Goal: Entertainment & Leisure: Consume media (video, audio)

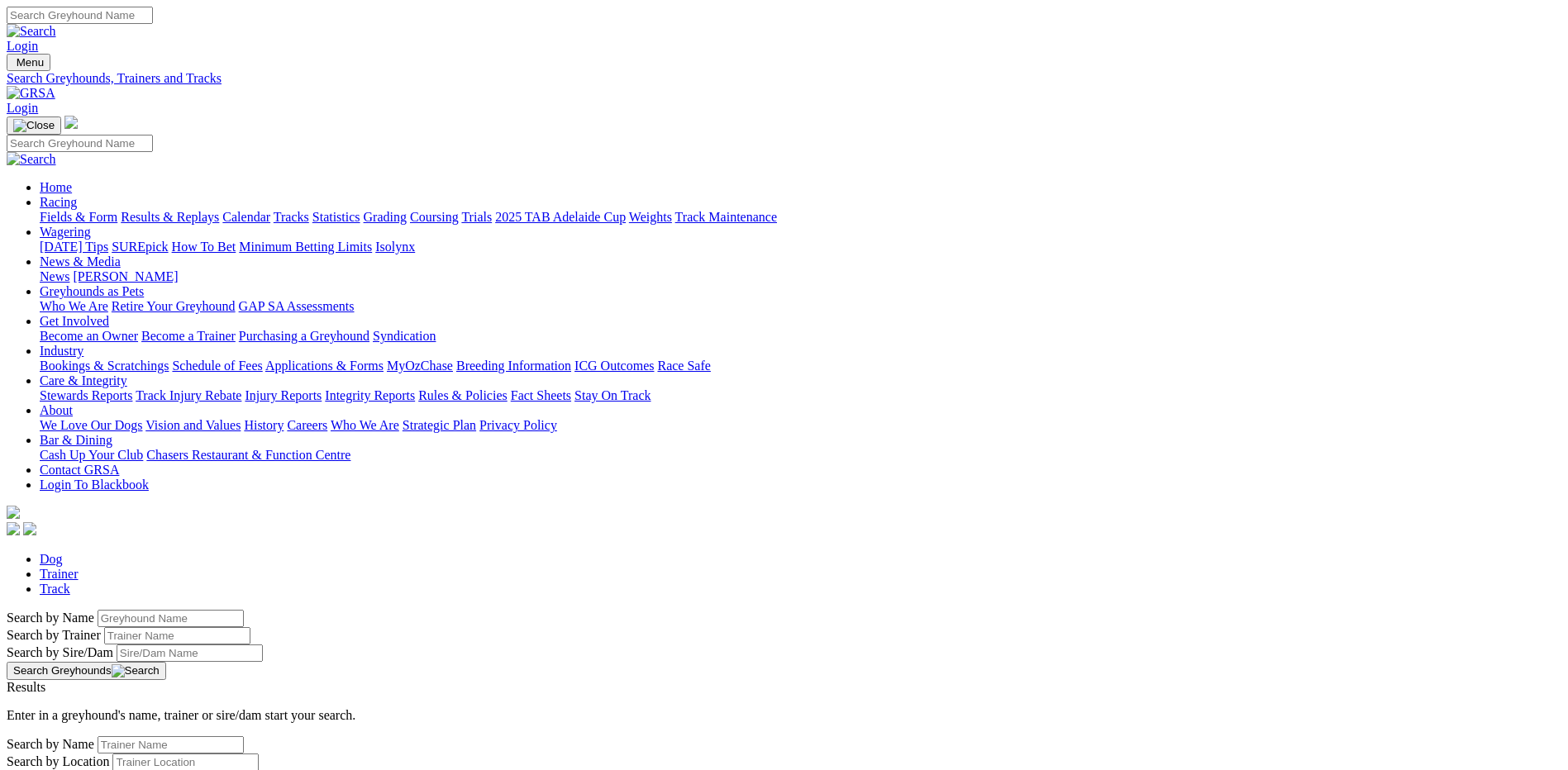
click at [244, 610] on input "Search by Greyhound name" at bounding box center [170, 618] width 146 height 18
type input "second base"
click at [166, 661] on button "Search Greyhounds" at bounding box center [86, 670] width 160 height 19
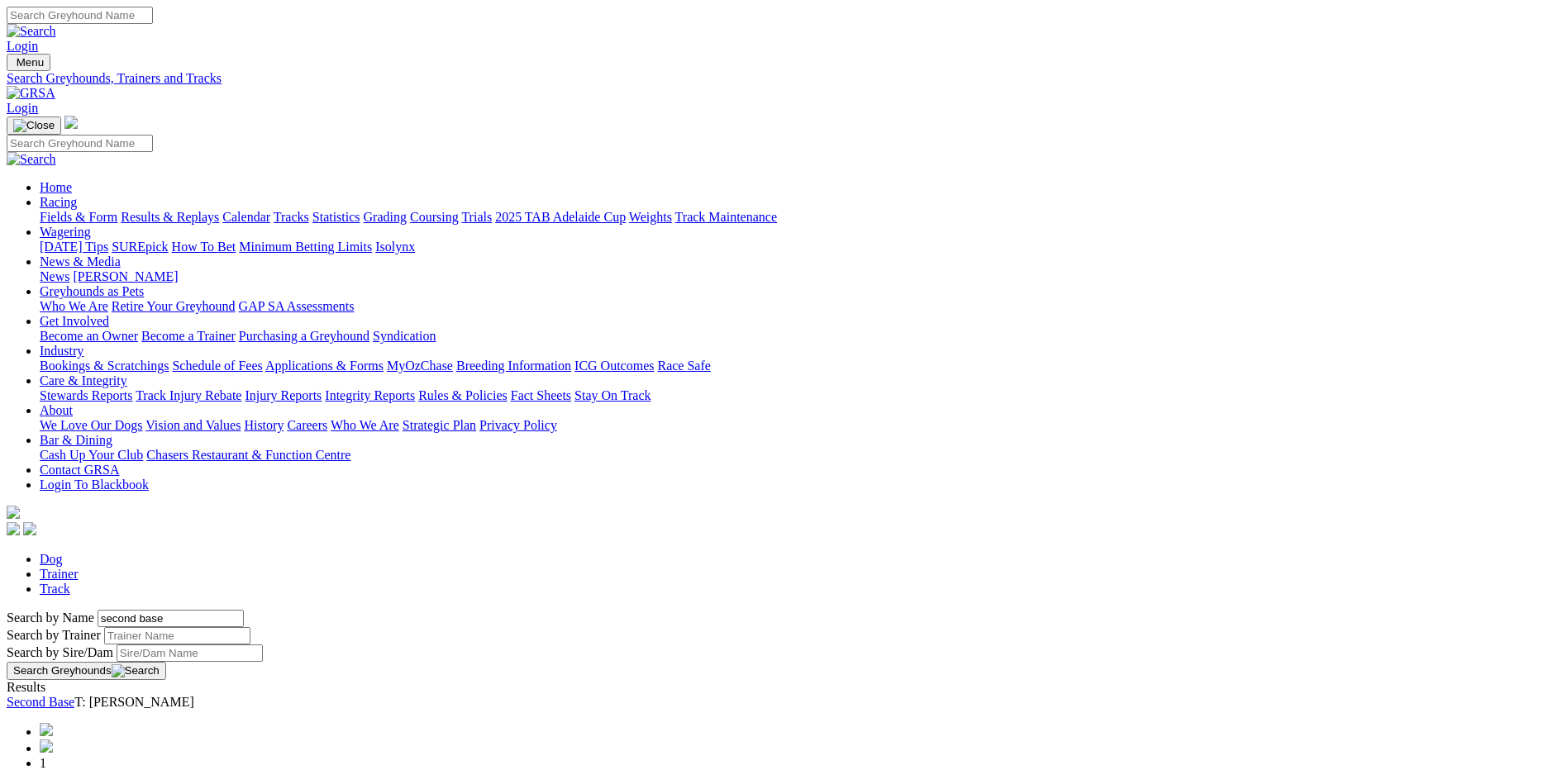
click at [74, 695] on link "Second Base" at bounding box center [41, 702] width 68 height 14
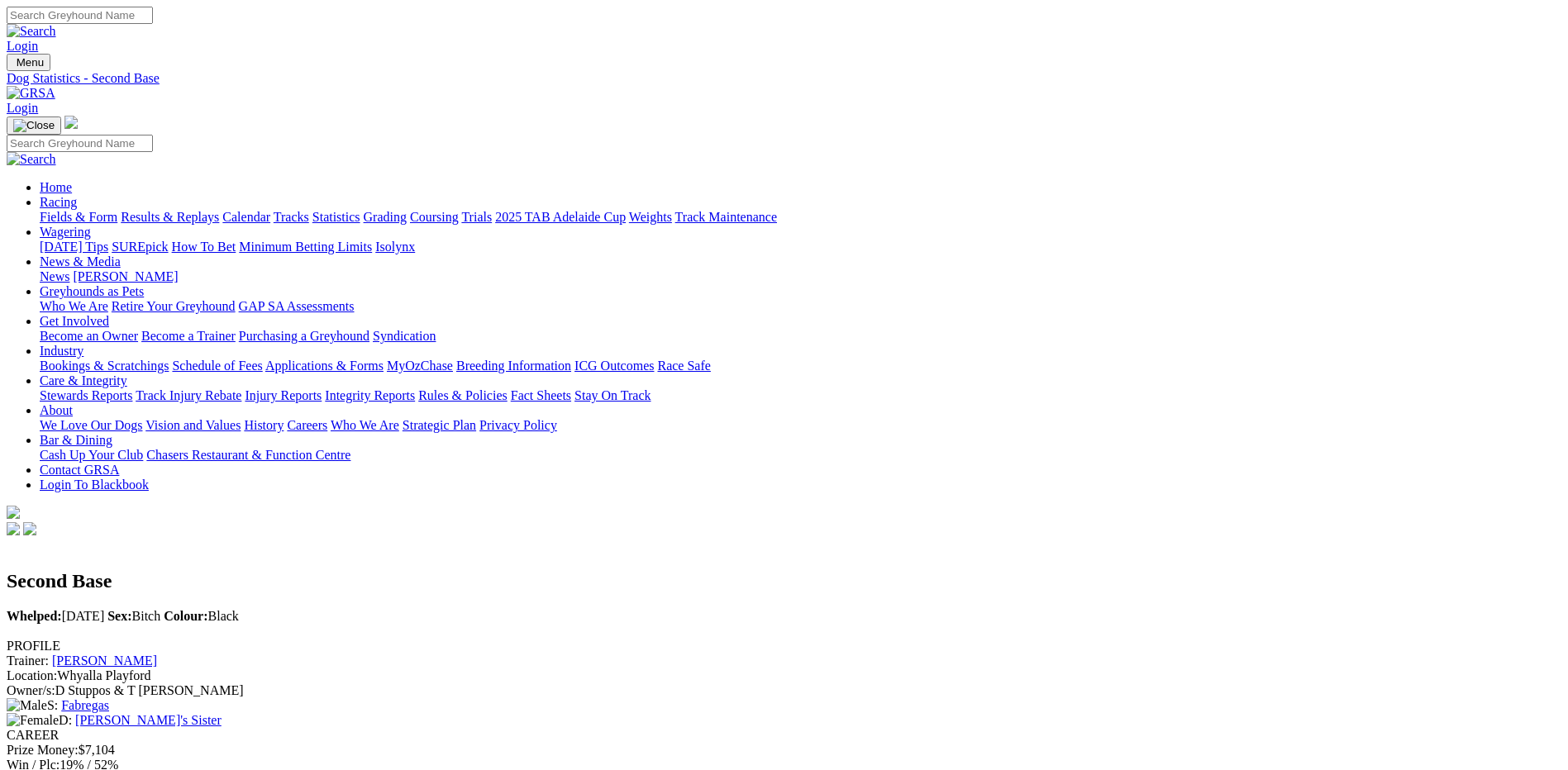
click at [117, 210] on link "Fields & Form" at bounding box center [78, 217] width 78 height 14
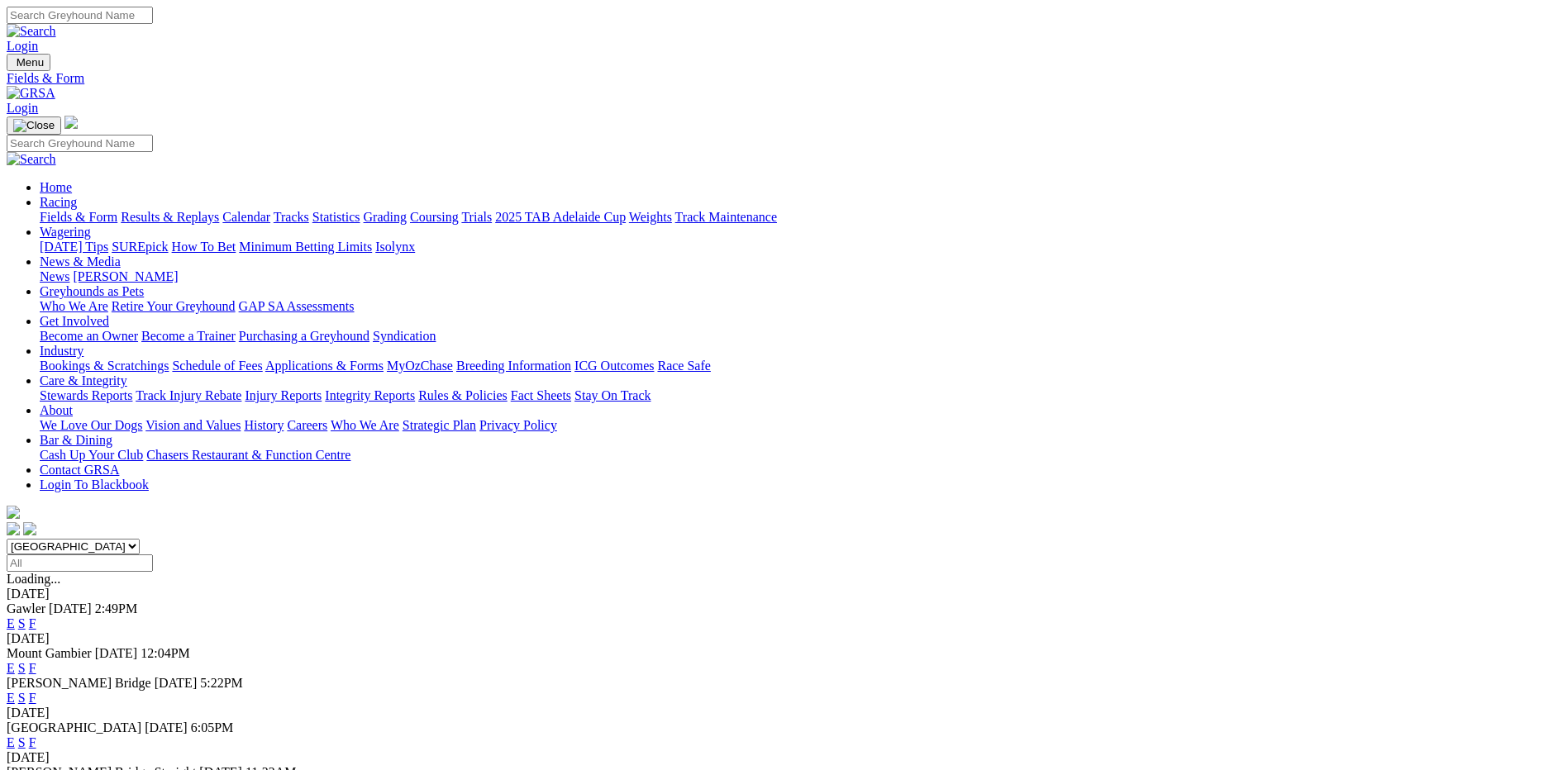
click at [36, 735] on link "F" at bounding box center [32, 742] width 8 height 14
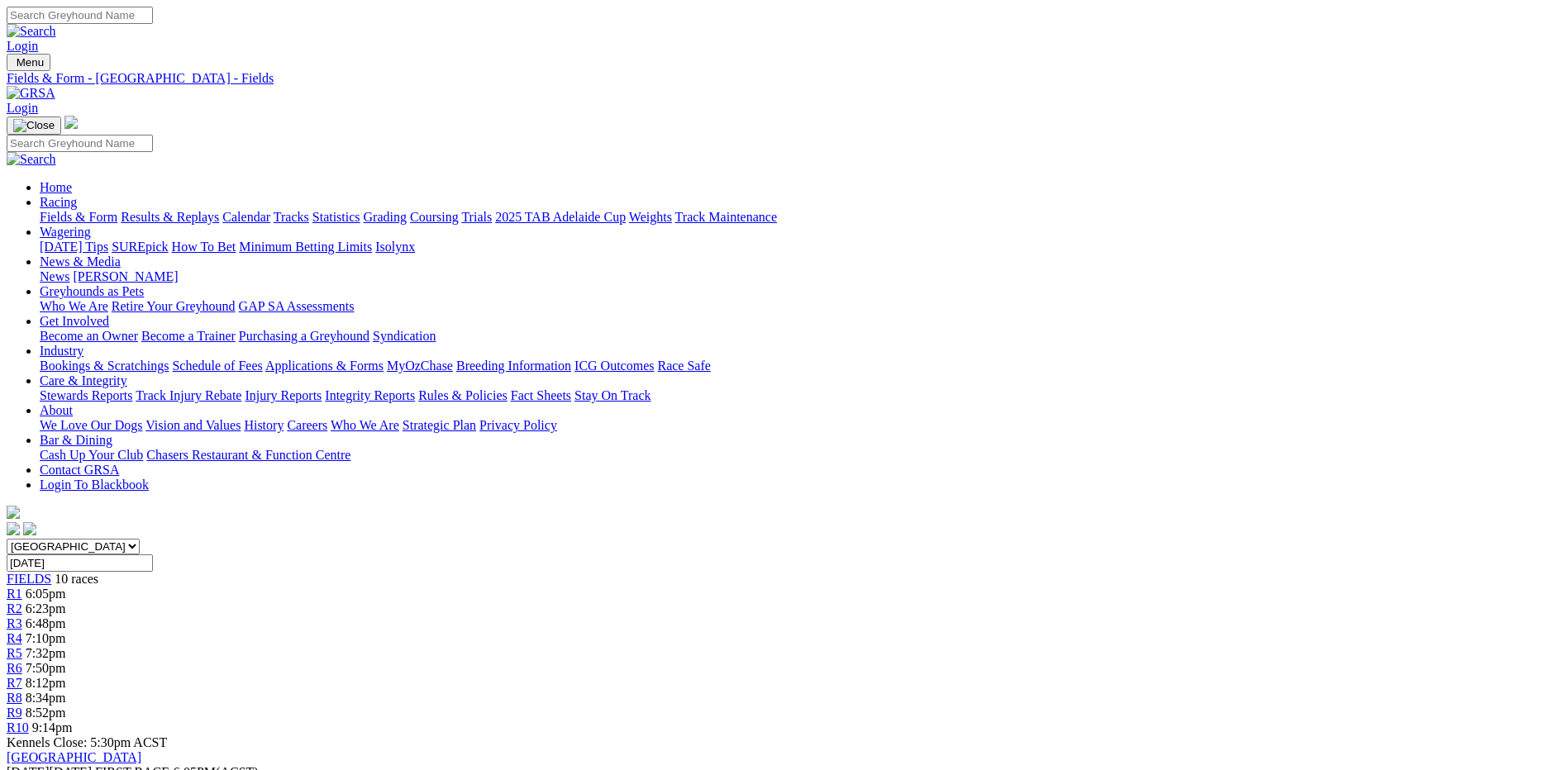
click at [219, 210] on link "Results & Replays" at bounding box center [170, 217] width 99 height 14
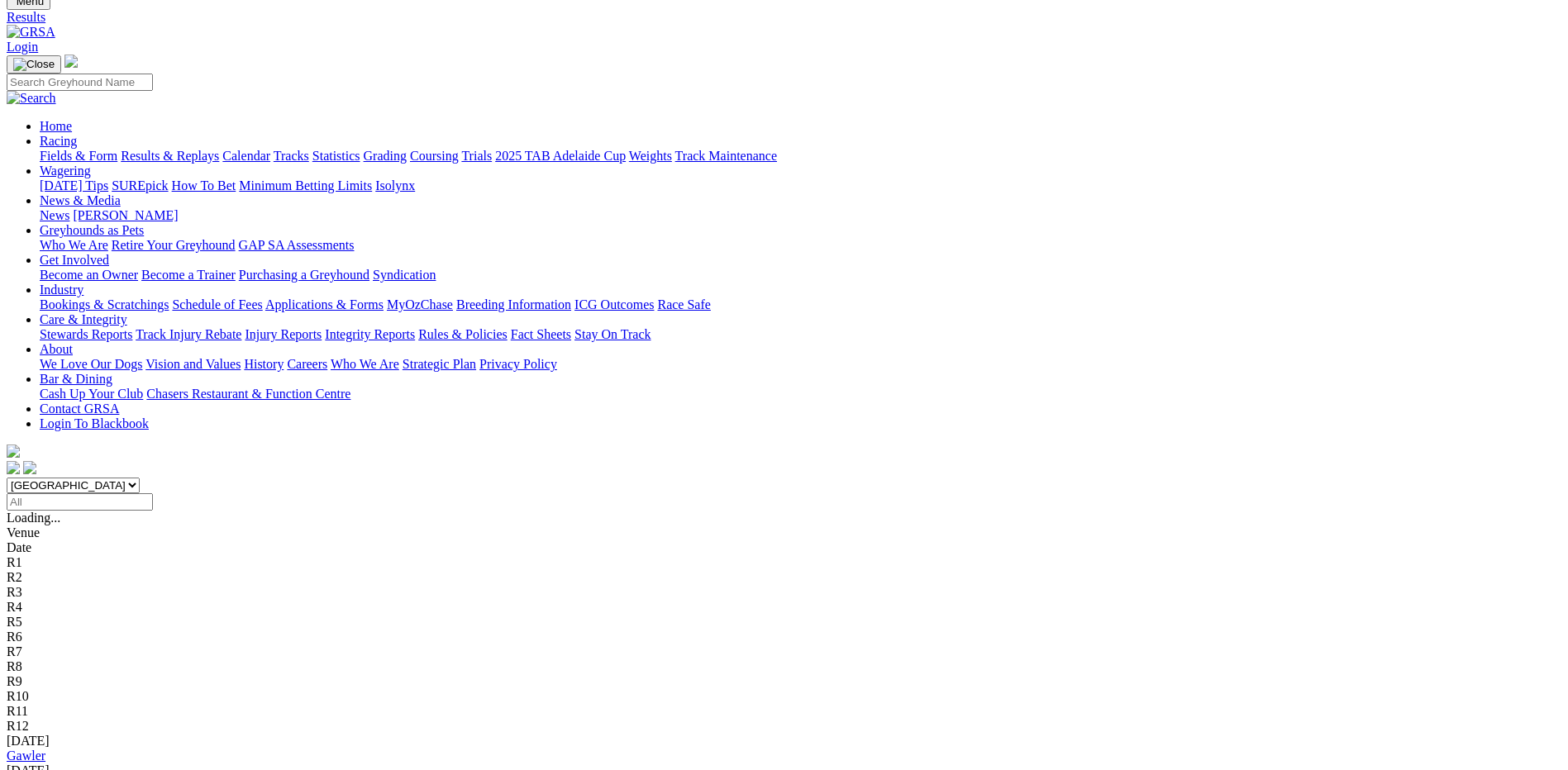
scroll to position [248, 0]
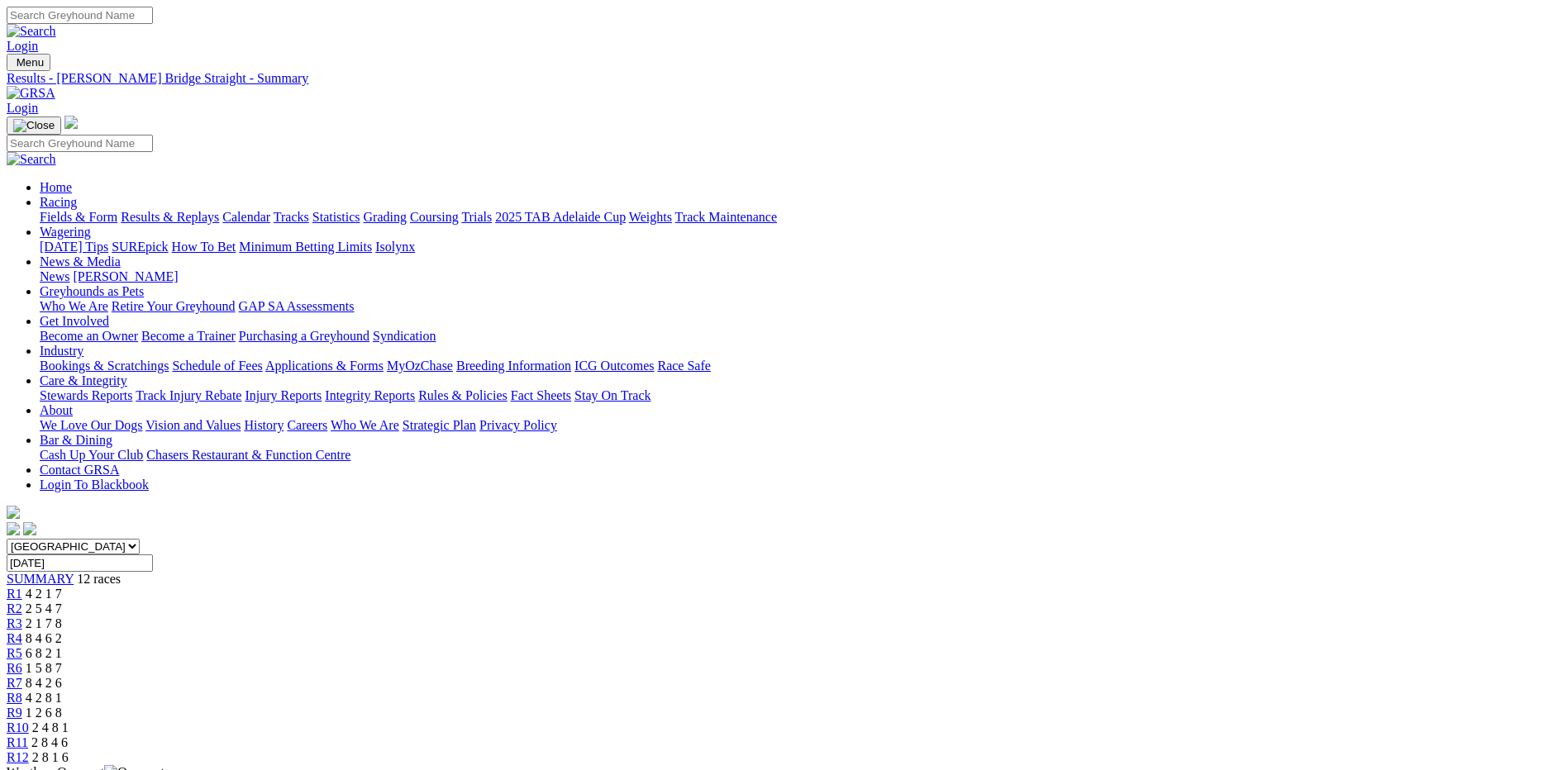
click at [117, 210] on link "Fields & Form" at bounding box center [78, 217] width 78 height 14
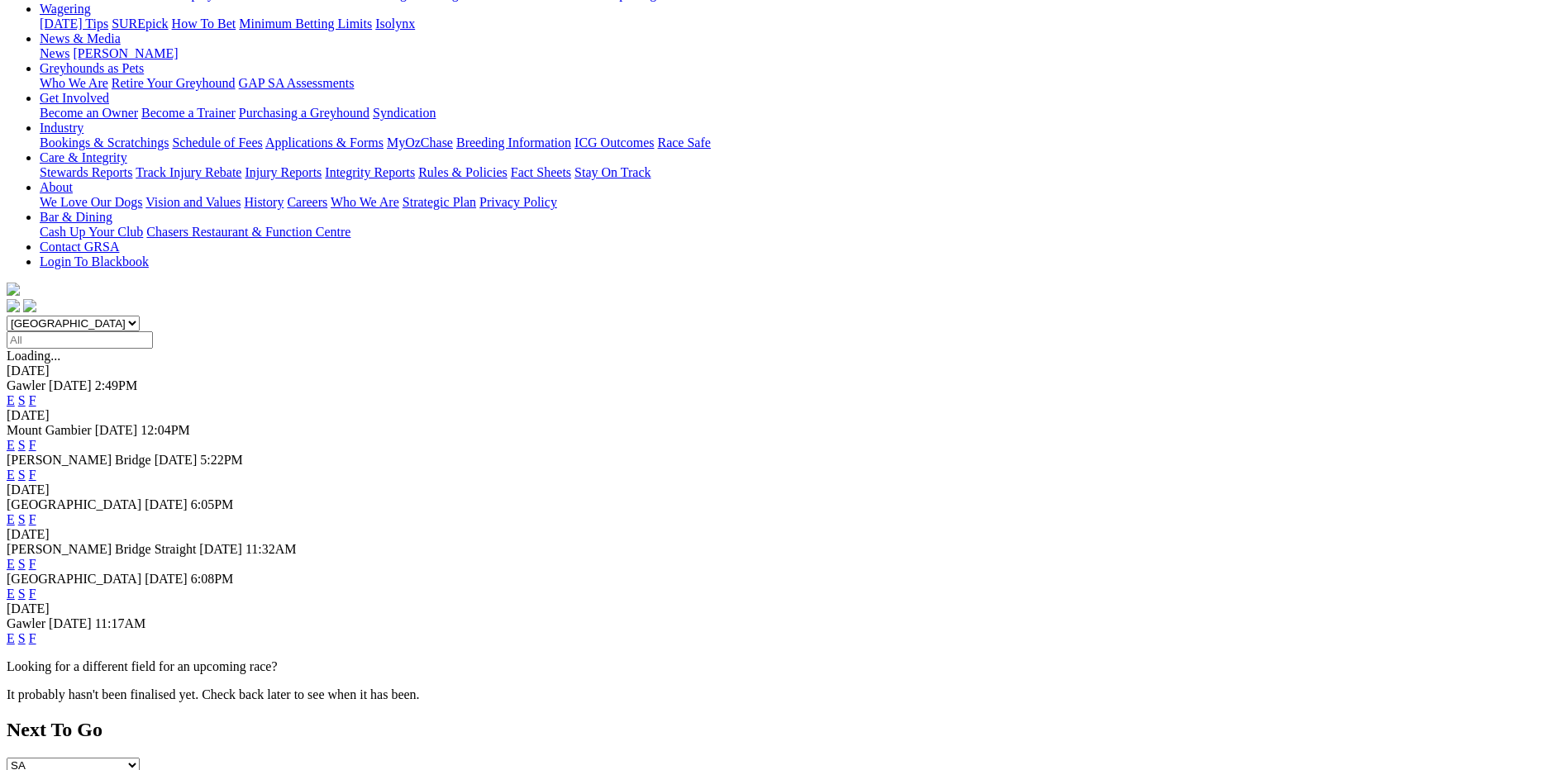
scroll to position [248, 0]
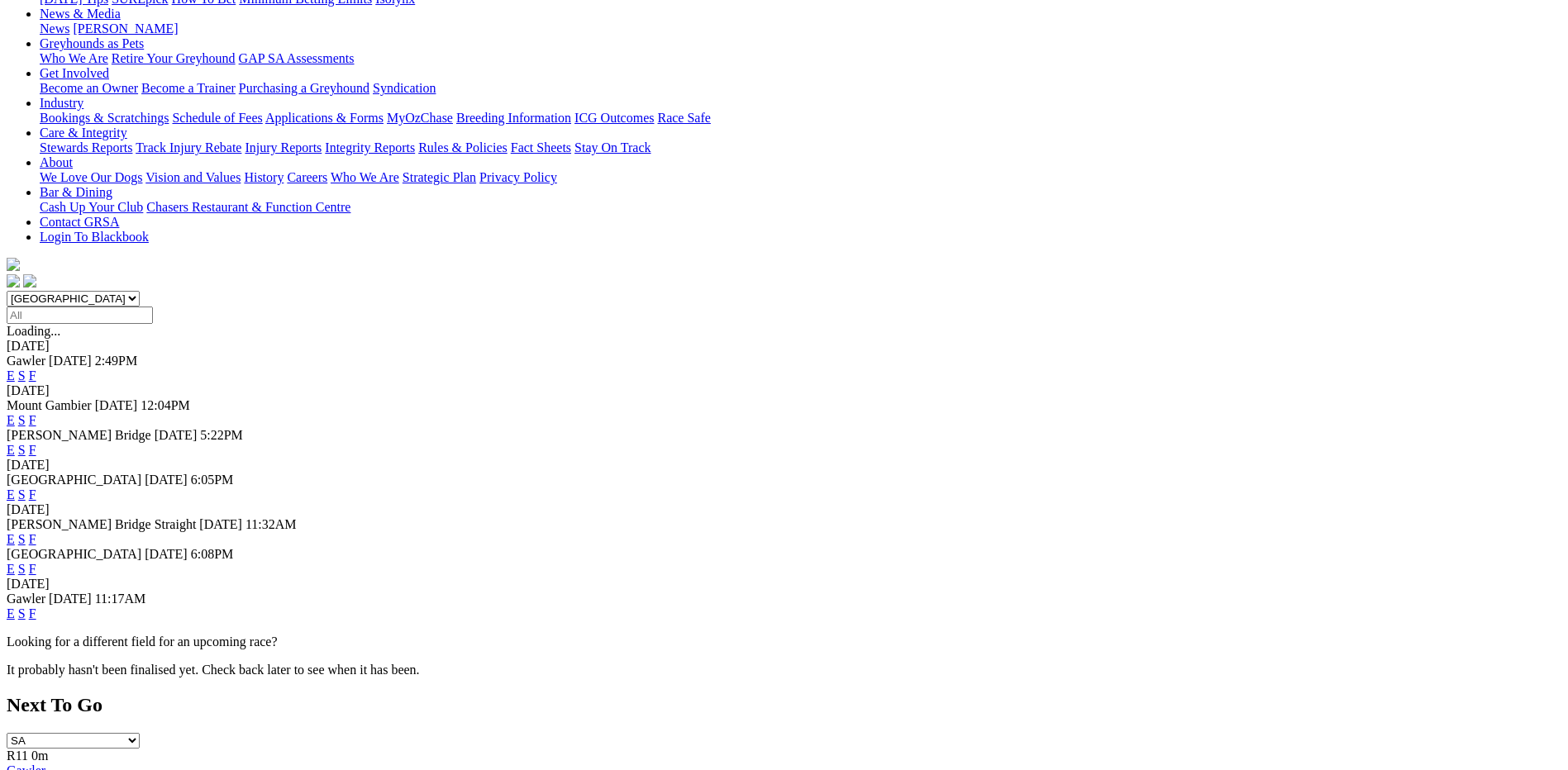
click at [36, 562] on link "F" at bounding box center [32, 568] width 8 height 14
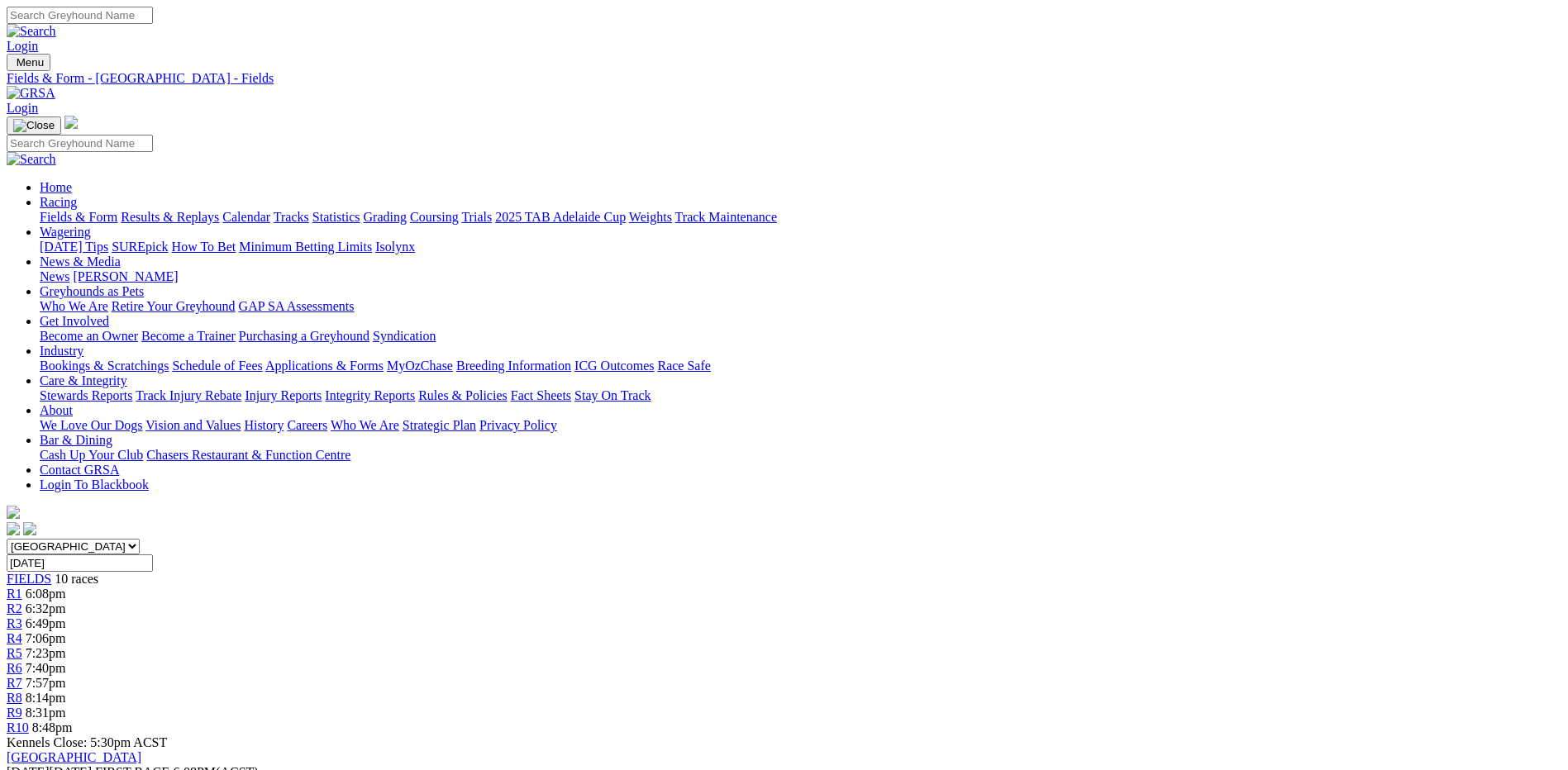
click at [219, 210] on link "Results & Replays" at bounding box center [170, 217] width 99 height 14
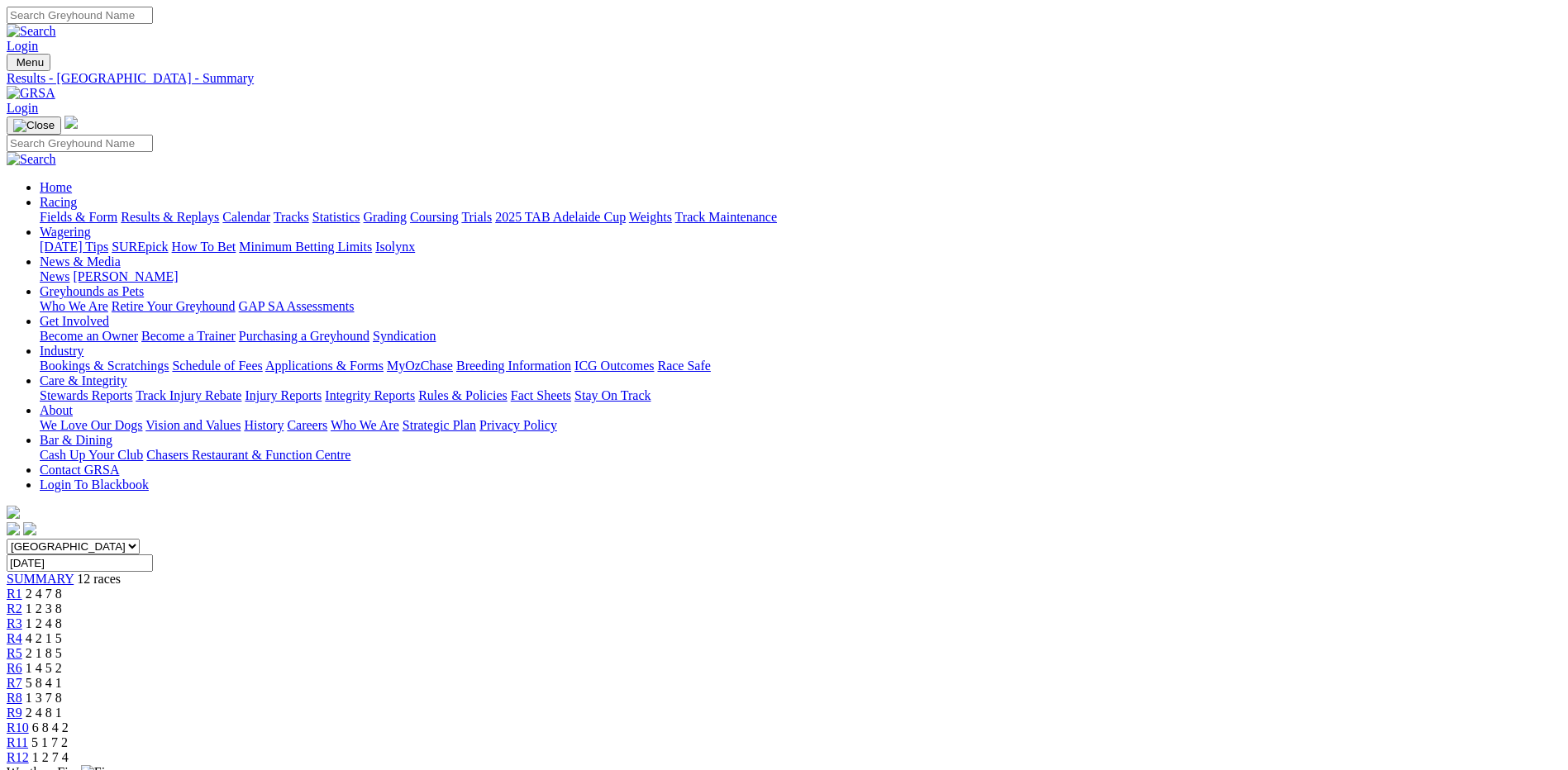
click at [219, 210] on link "Results & Replays" at bounding box center [170, 217] width 99 height 14
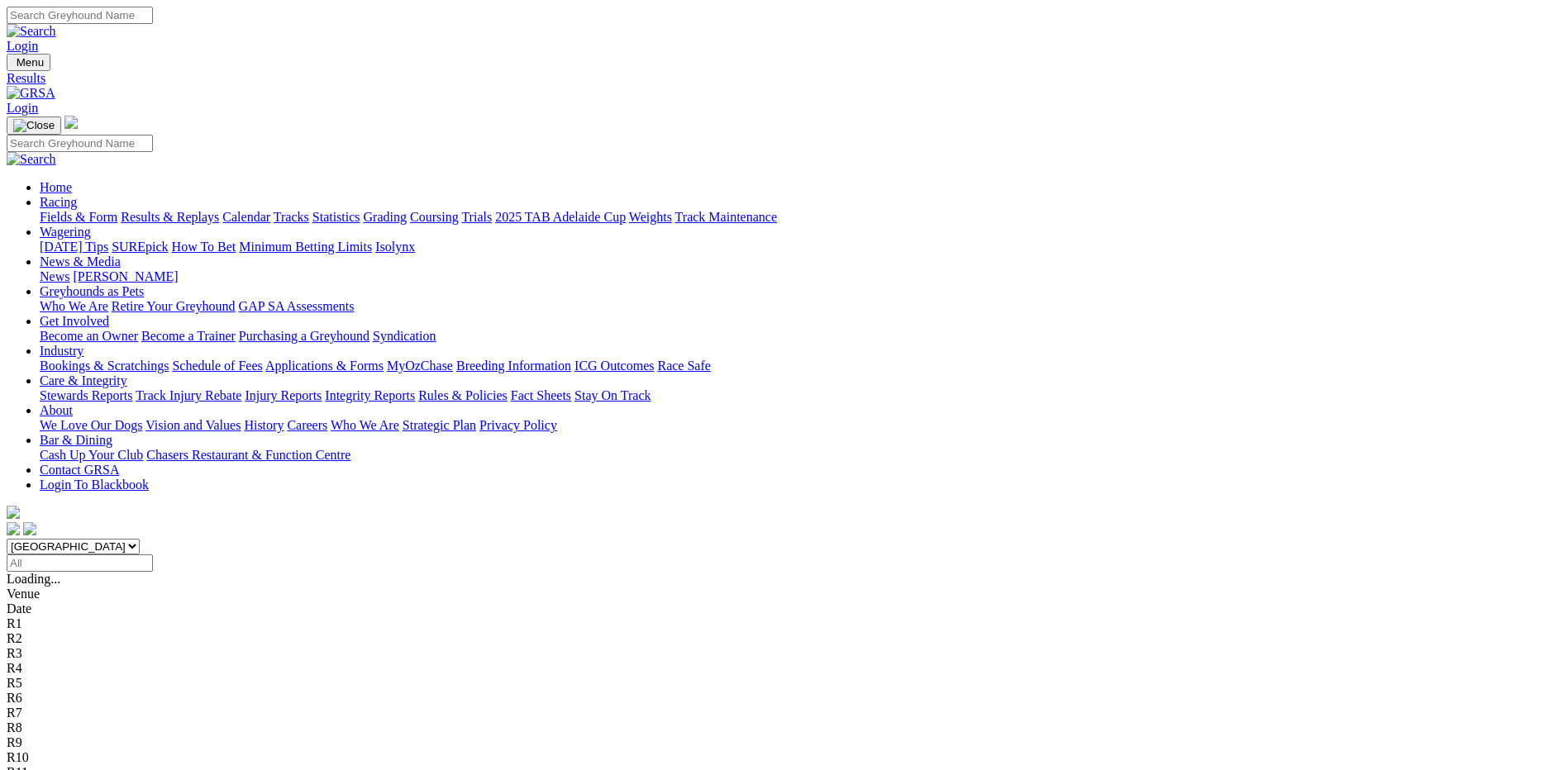
click at [117, 210] on link "Fields & Form" at bounding box center [78, 217] width 78 height 14
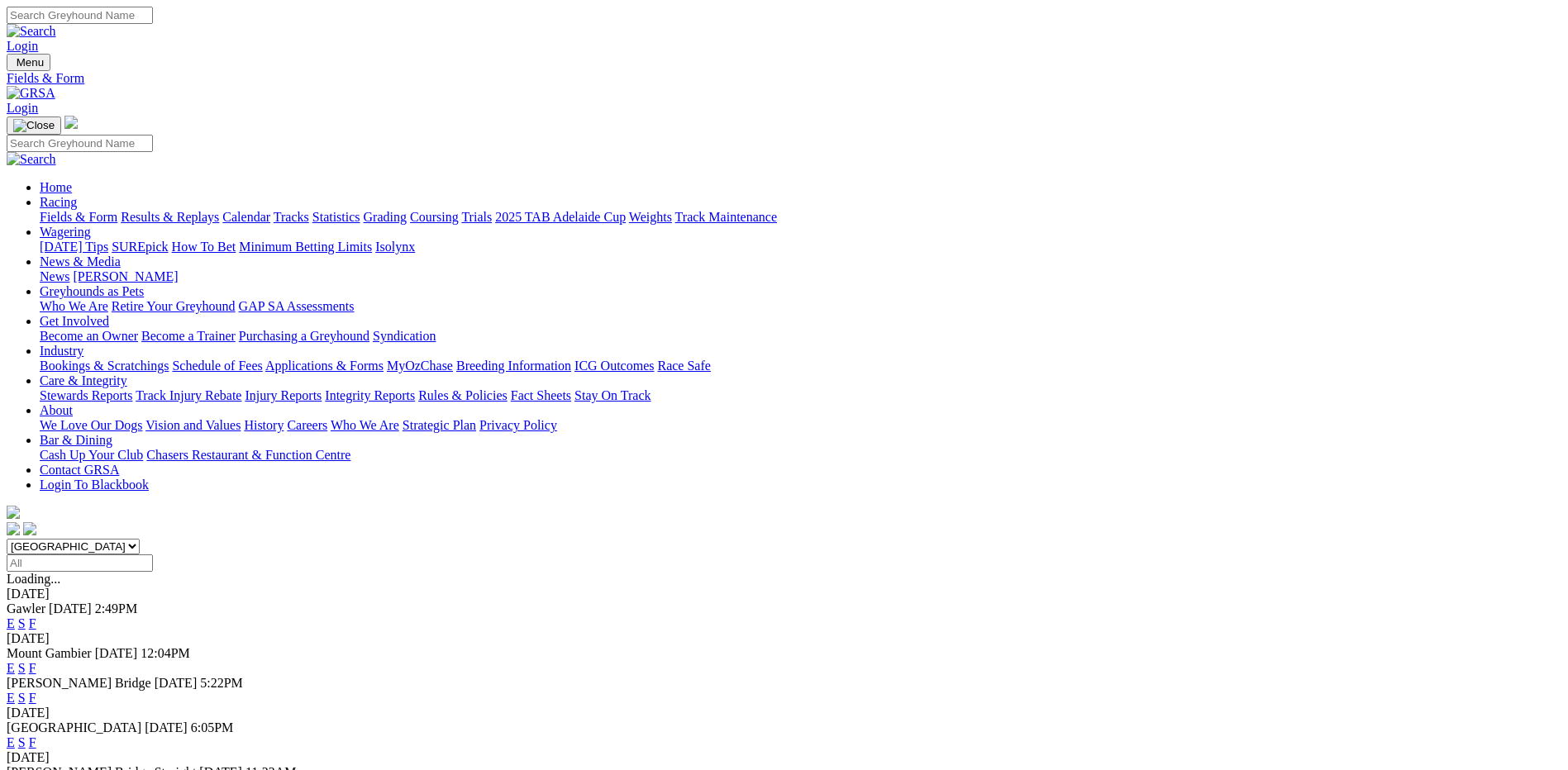
click at [36, 617] on link "F" at bounding box center [32, 623] width 8 height 14
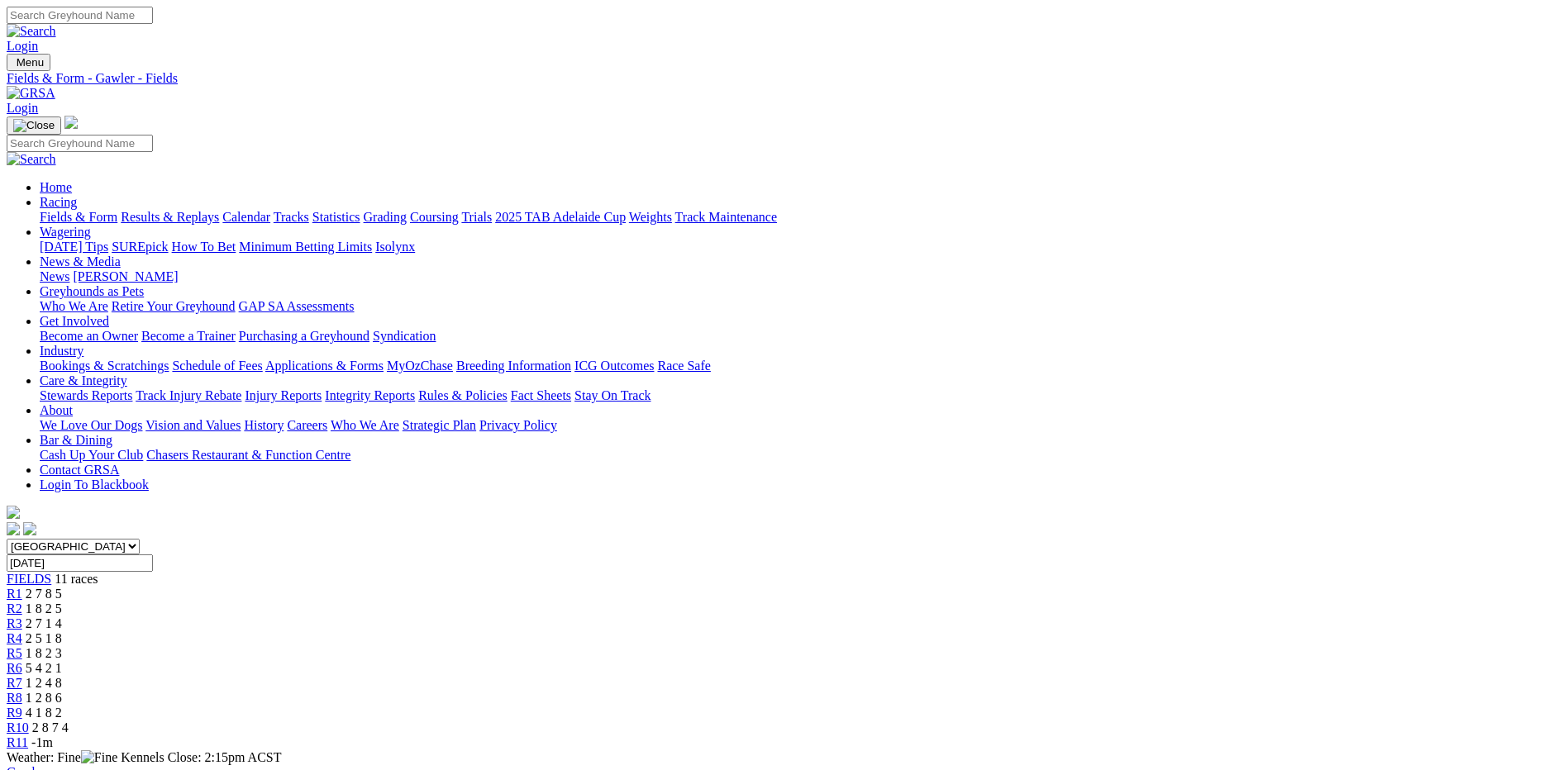
click at [117, 210] on link "Fields & Form" at bounding box center [78, 217] width 78 height 14
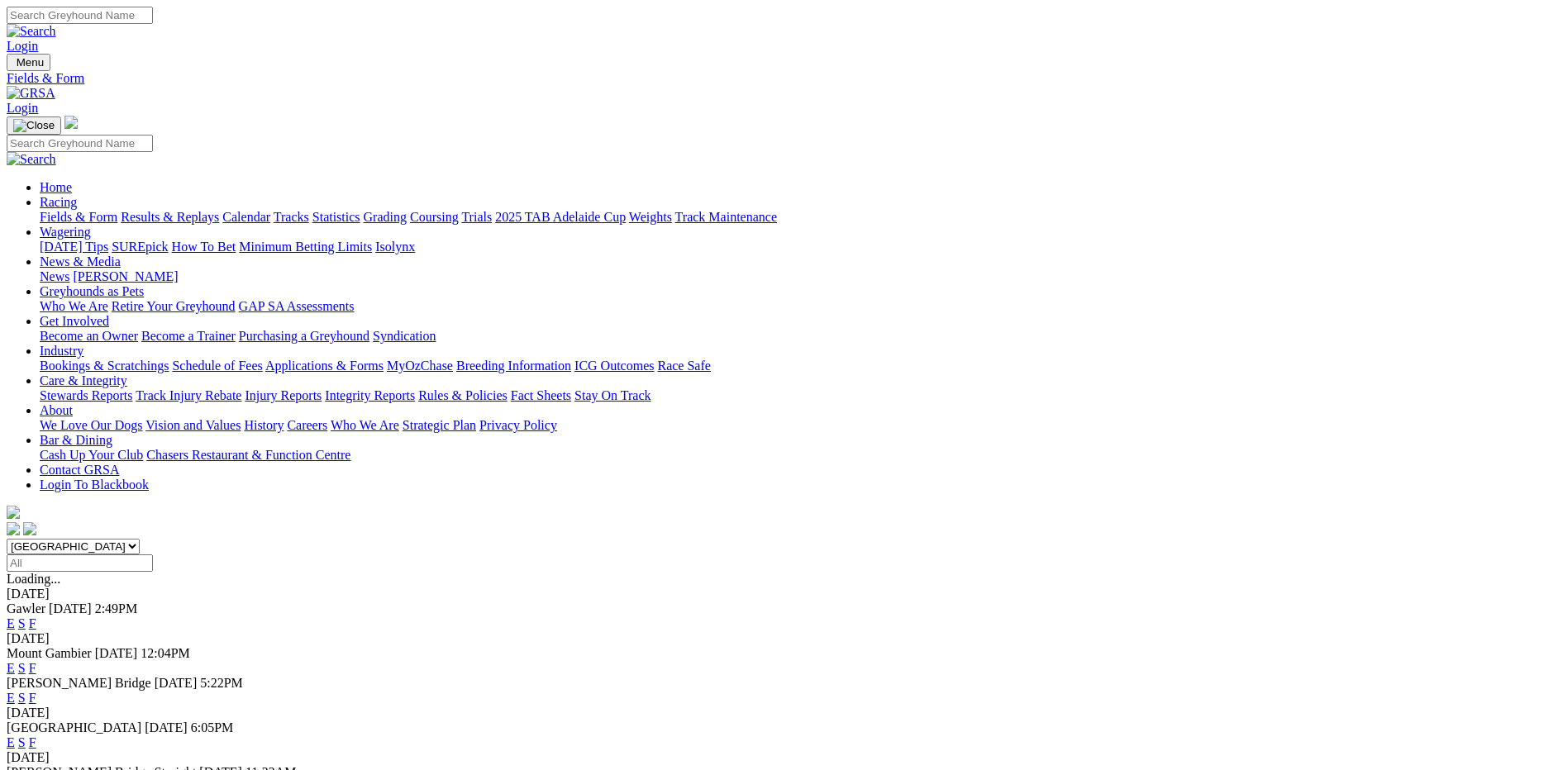
click at [36, 691] on link "F" at bounding box center [32, 697] width 8 height 14
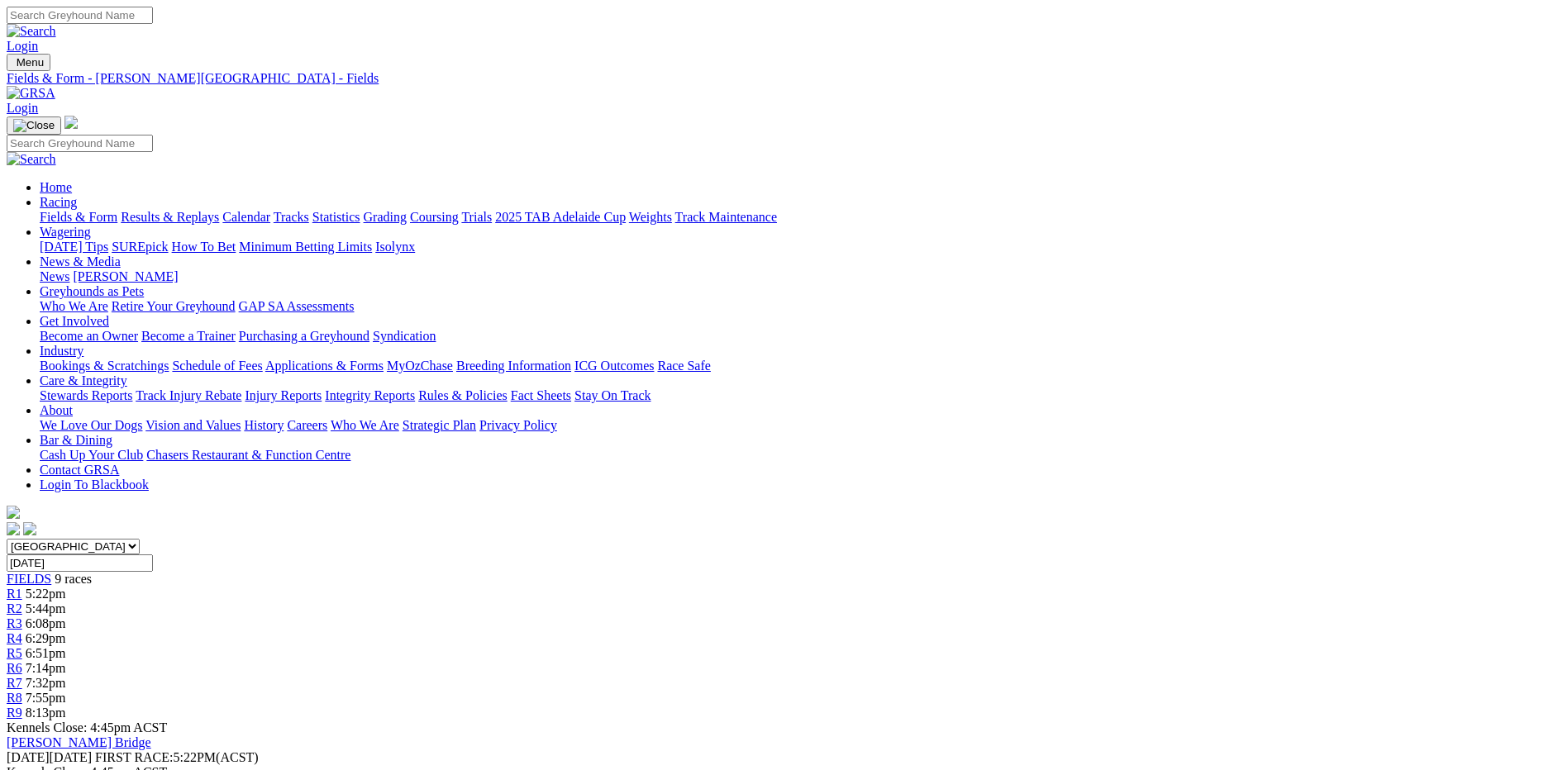
click at [117, 210] on link "Fields & Form" at bounding box center [78, 217] width 78 height 14
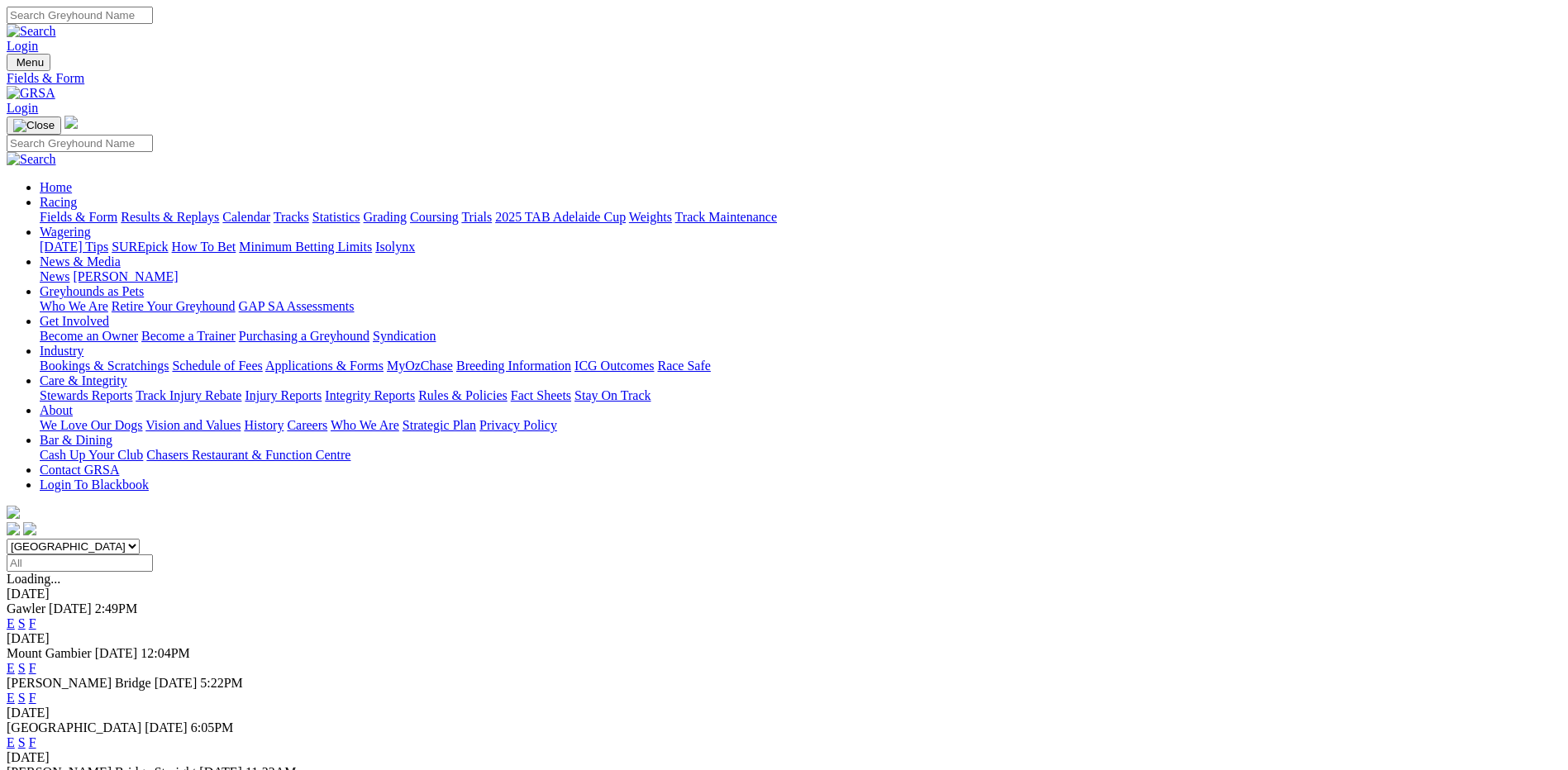
click at [36, 735] on link "F" at bounding box center [32, 742] width 8 height 14
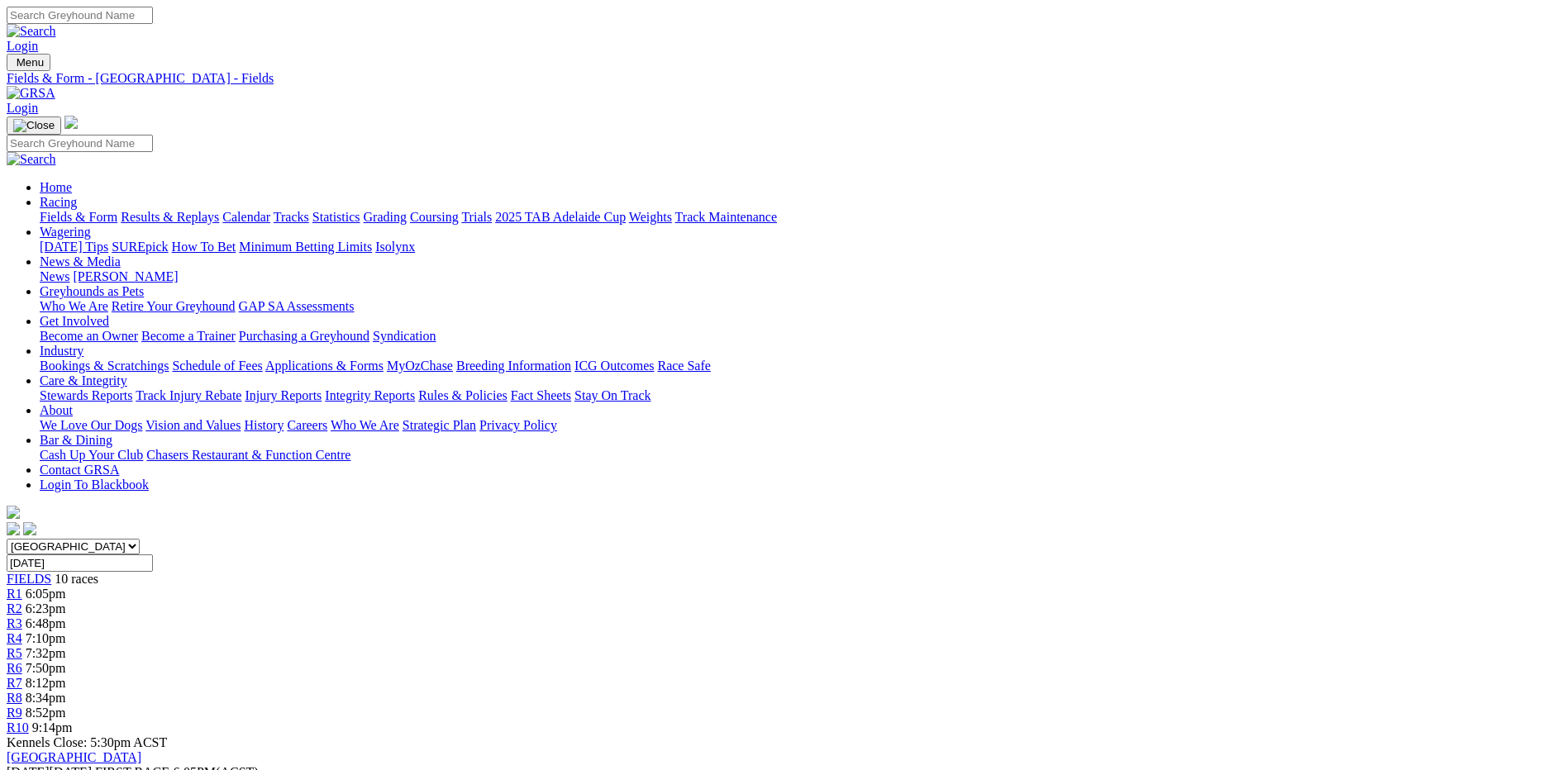
click at [117, 210] on link "Fields & Form" at bounding box center [78, 217] width 78 height 14
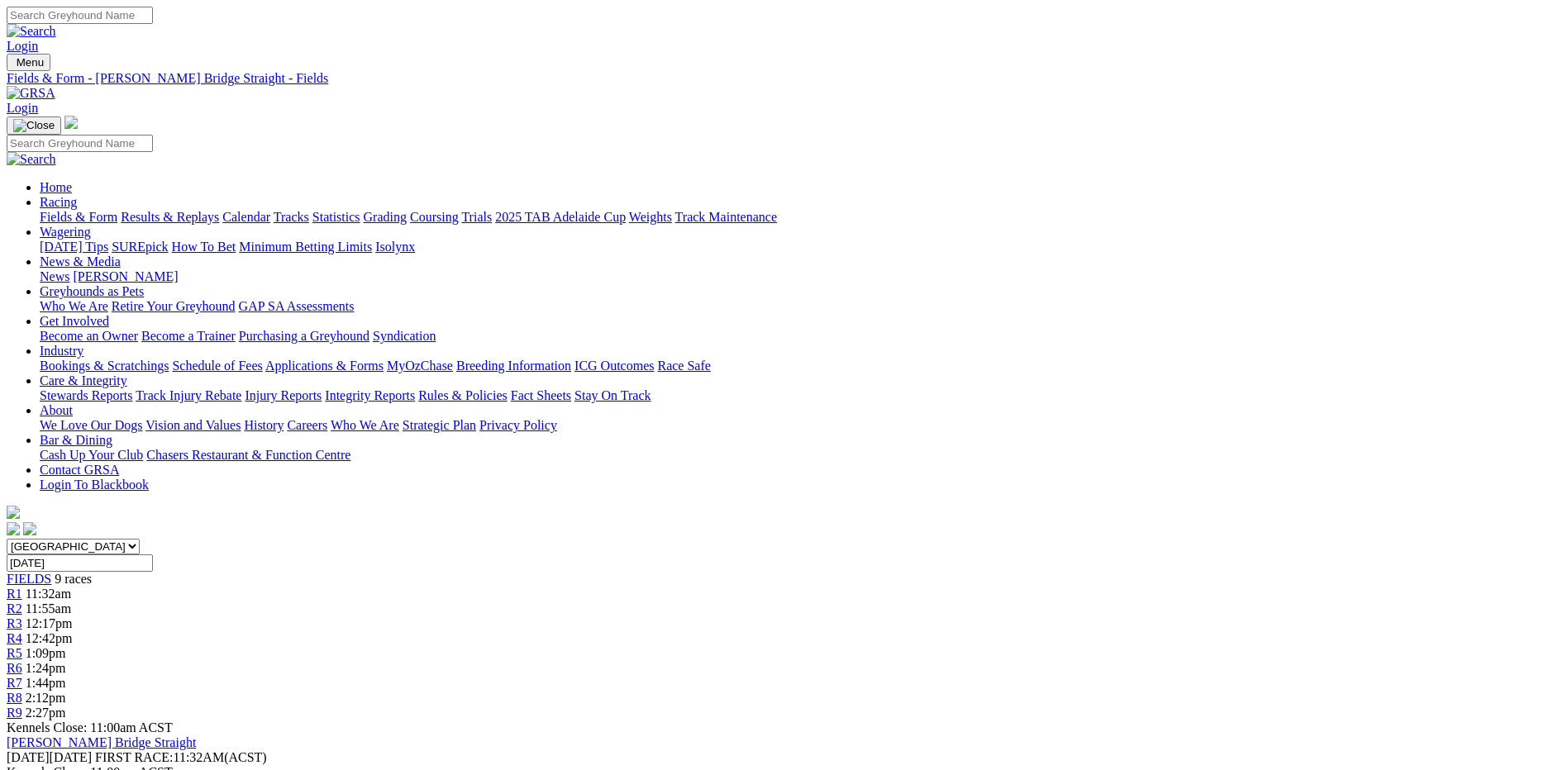
click at [117, 210] on link "Fields & Form" at bounding box center [78, 217] width 78 height 14
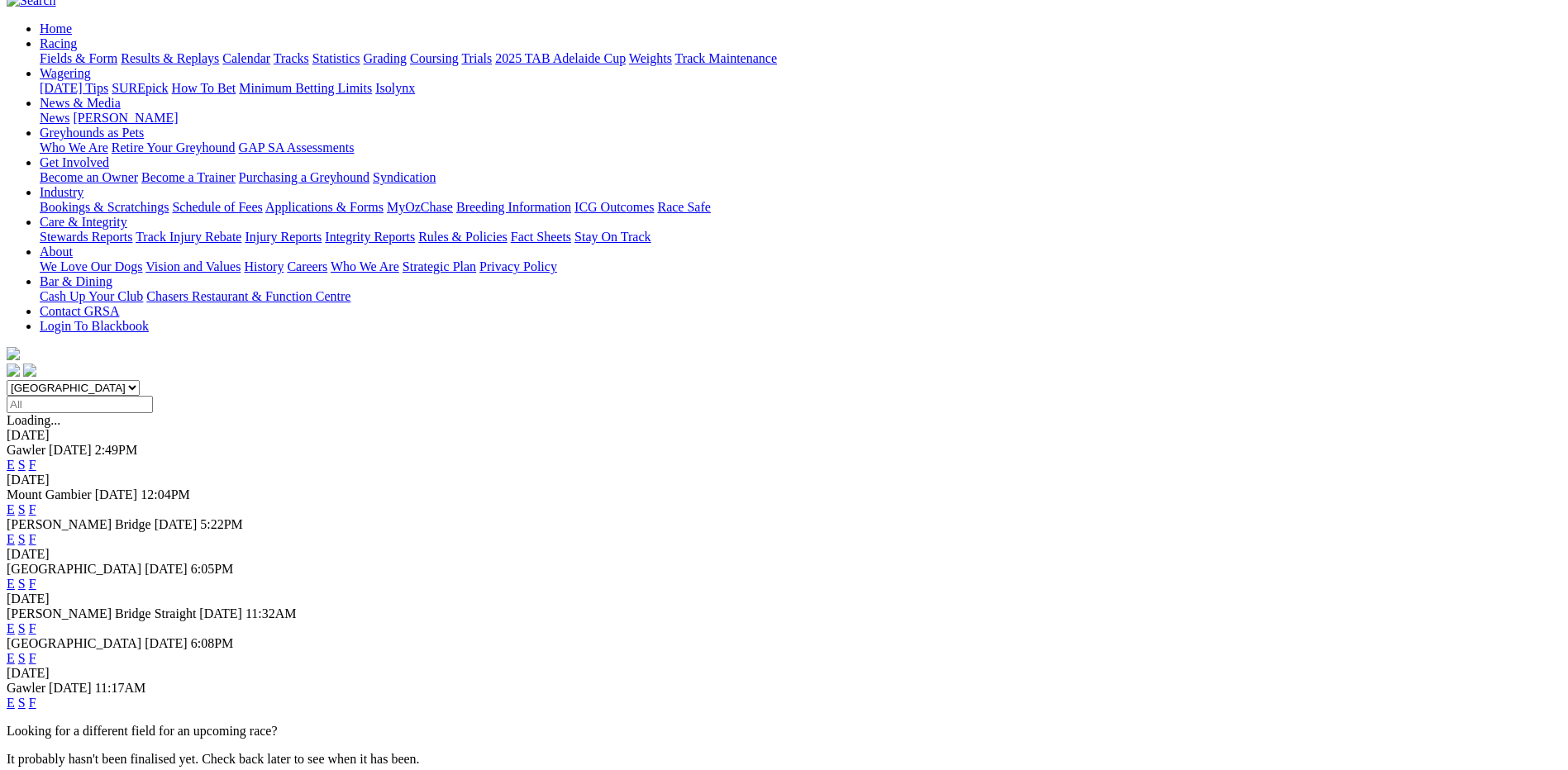
scroll to position [165, 0]
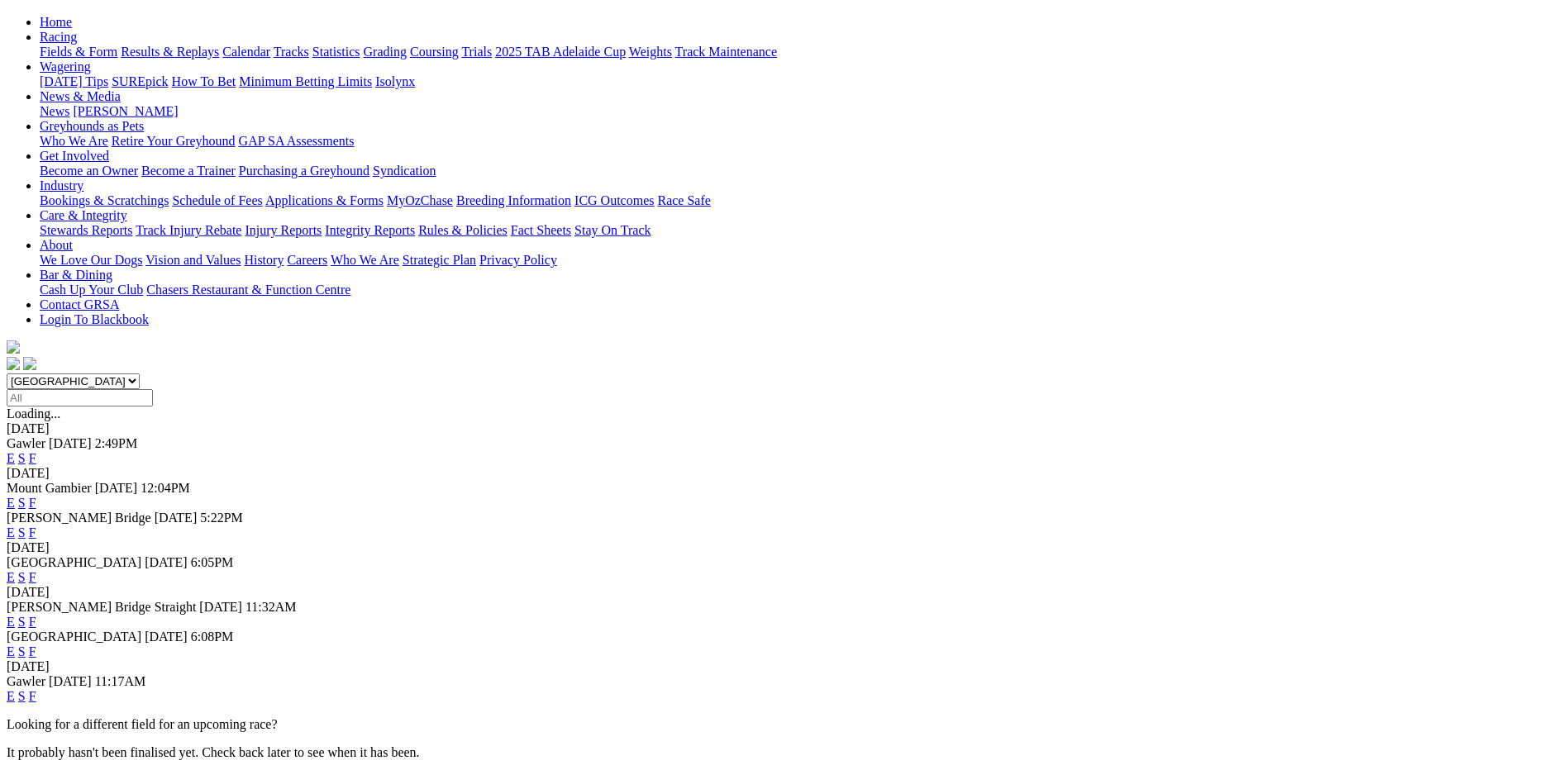
click at [36, 644] on link "F" at bounding box center [32, 651] width 8 height 14
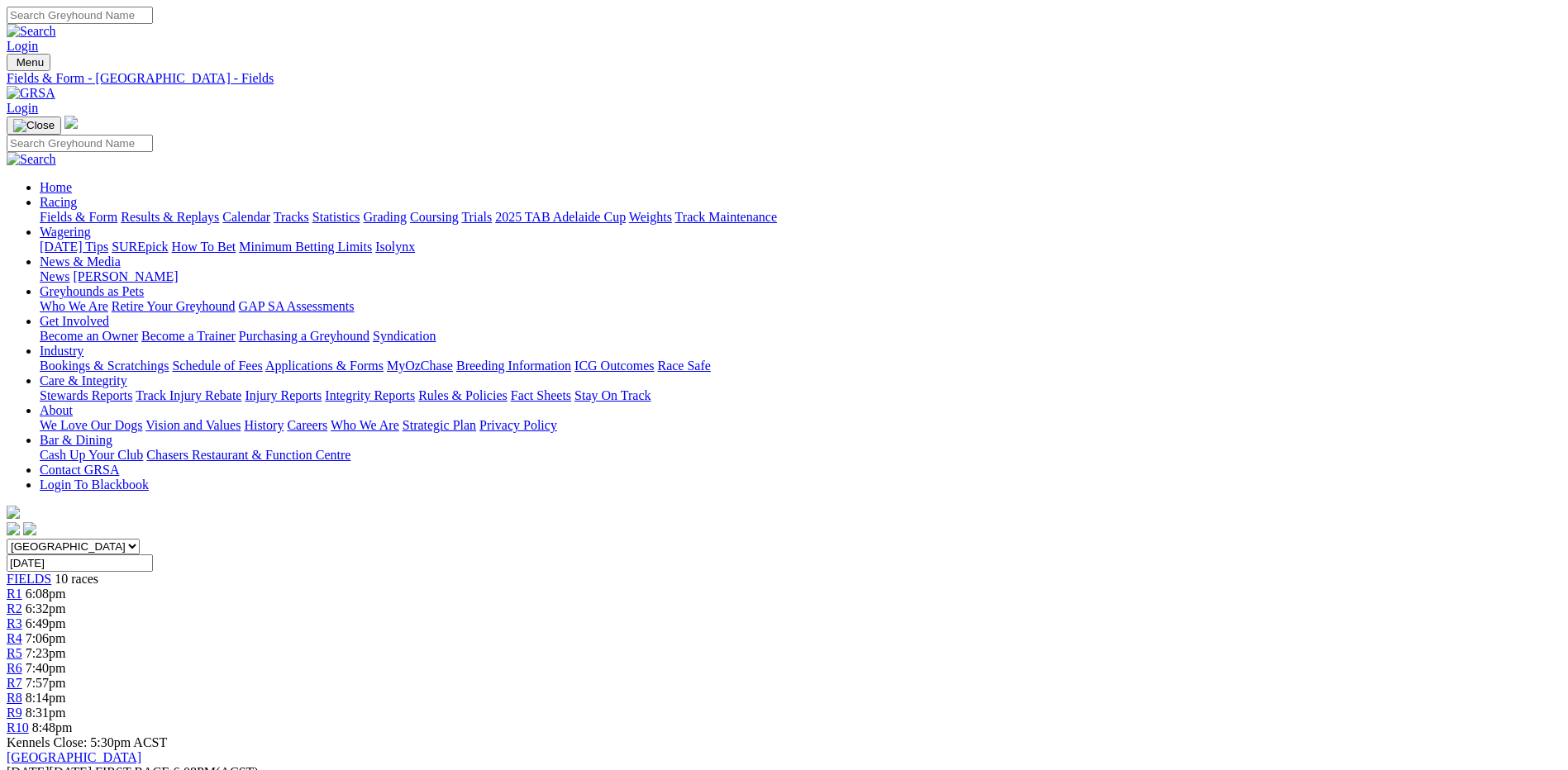
click at [360, 210] on link "Statistics" at bounding box center [336, 217] width 48 height 14
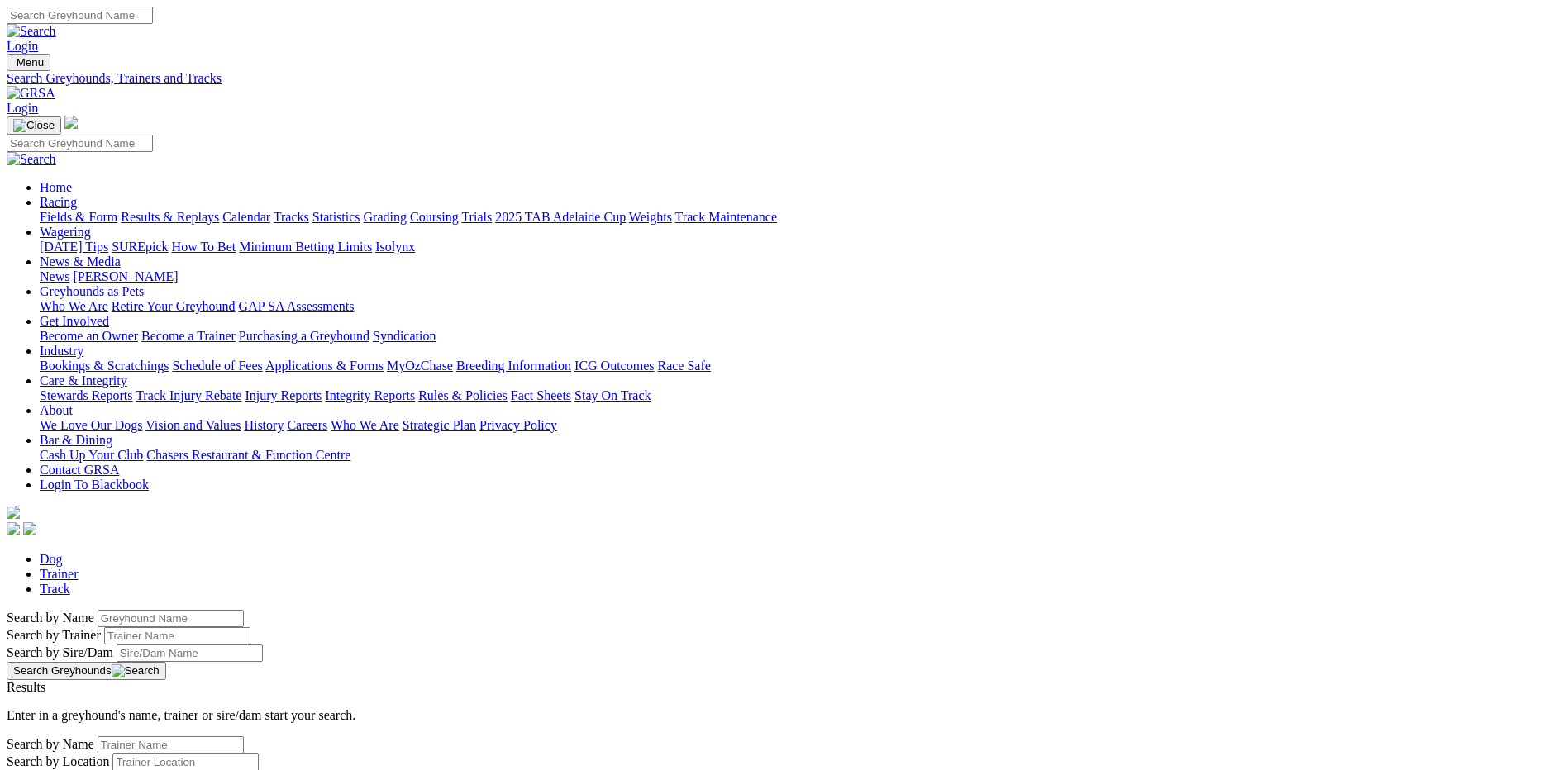
click at [244, 610] on input "Search by Greyhound name" at bounding box center [170, 618] width 146 height 18
type input "huntsman"
click at [166, 661] on button "Search Greyhounds" at bounding box center [86, 670] width 160 height 19
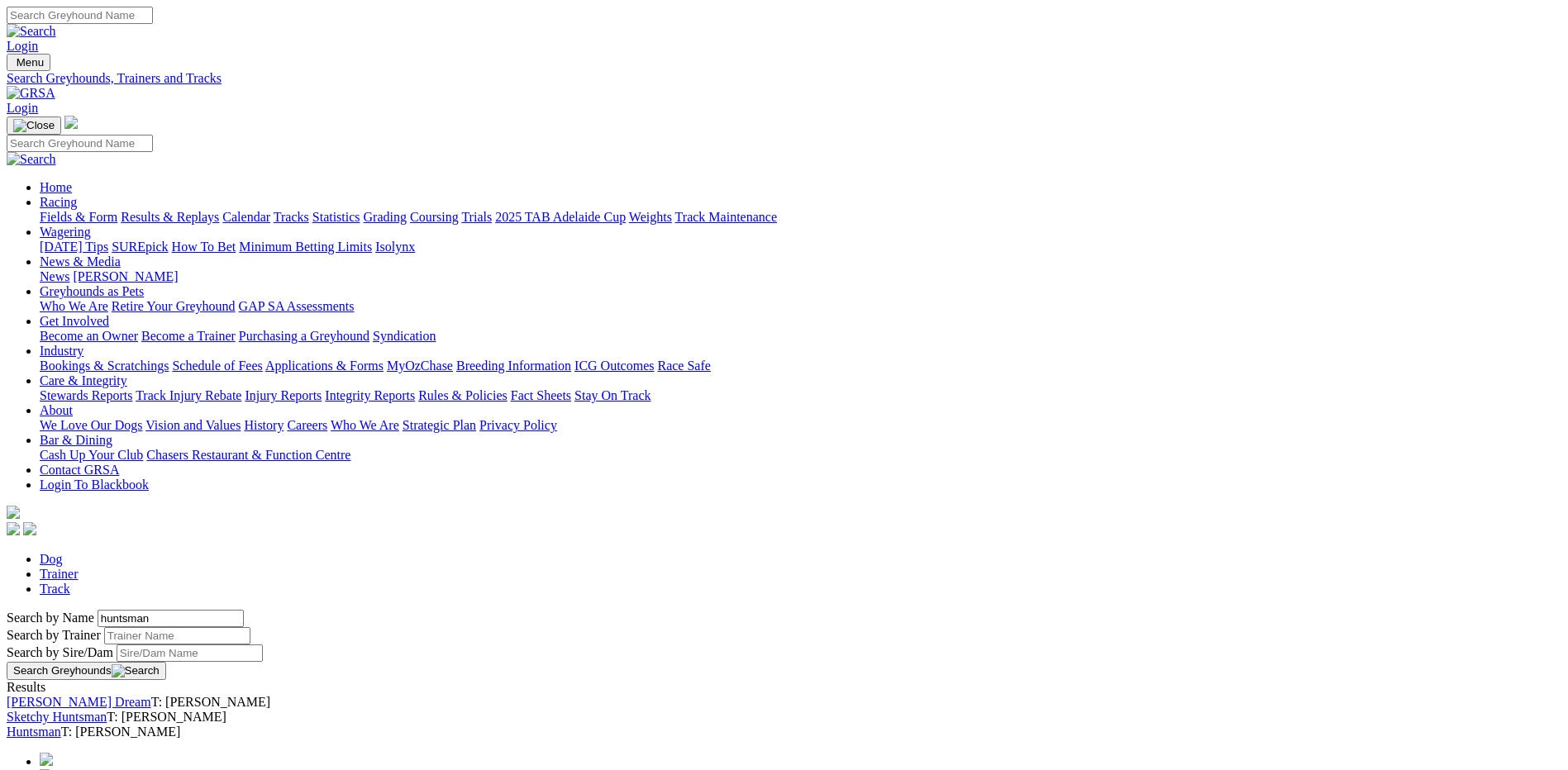
click at [61, 724] on link "Huntsman" at bounding box center [34, 731] width 55 height 14
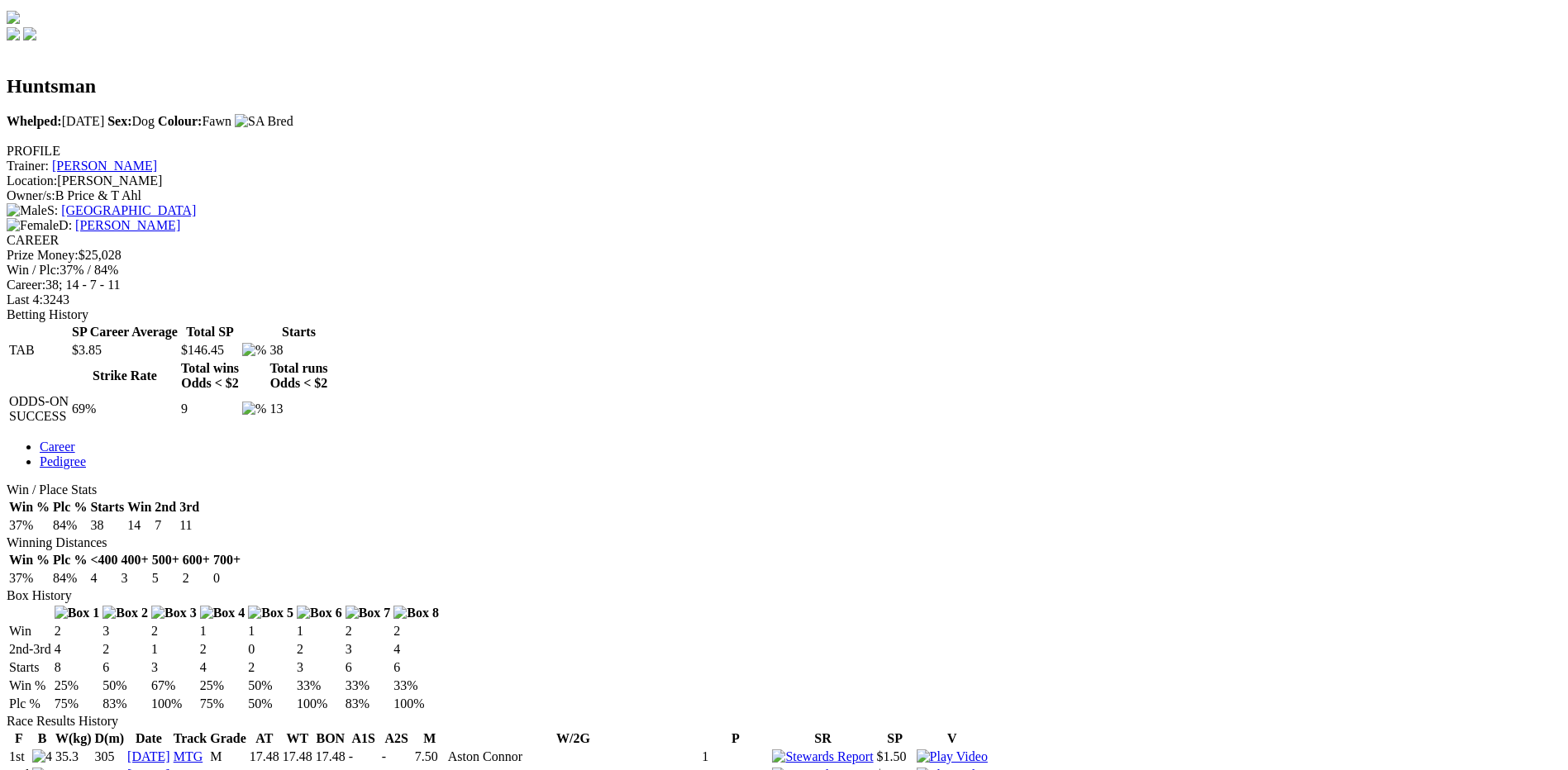
scroll to position [248, 0]
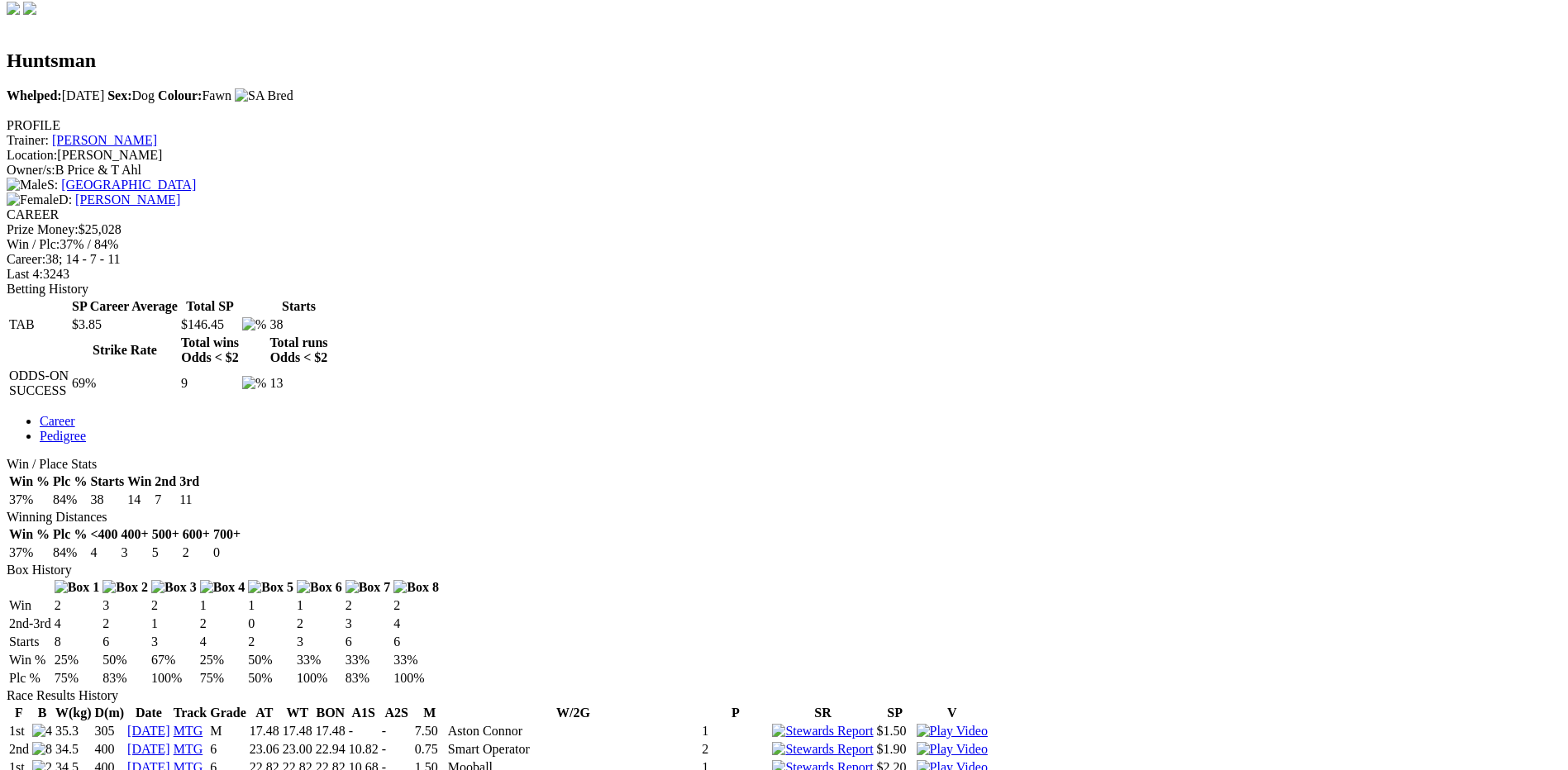
scroll to position [579, 0]
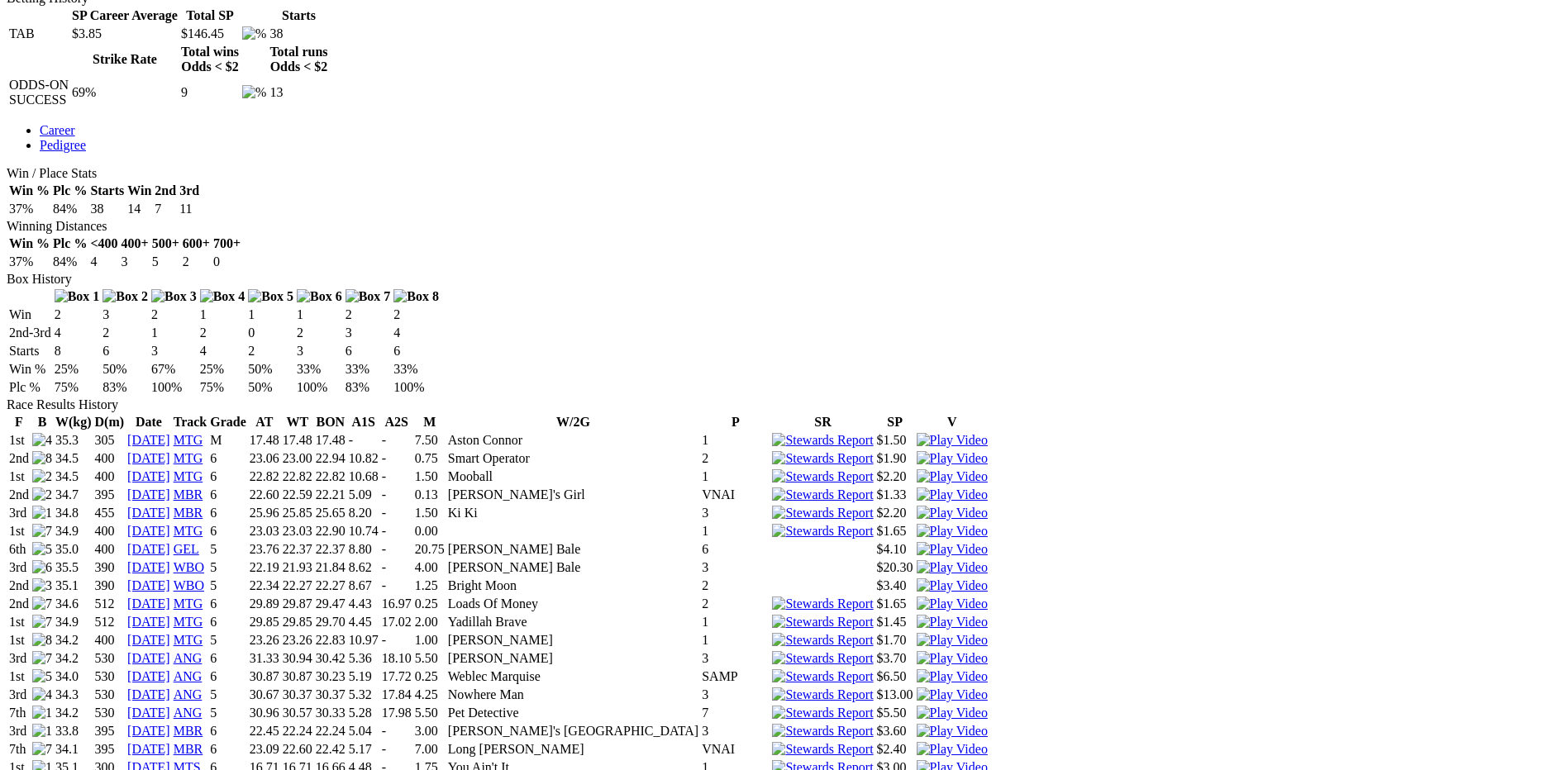
scroll to position [826, 0]
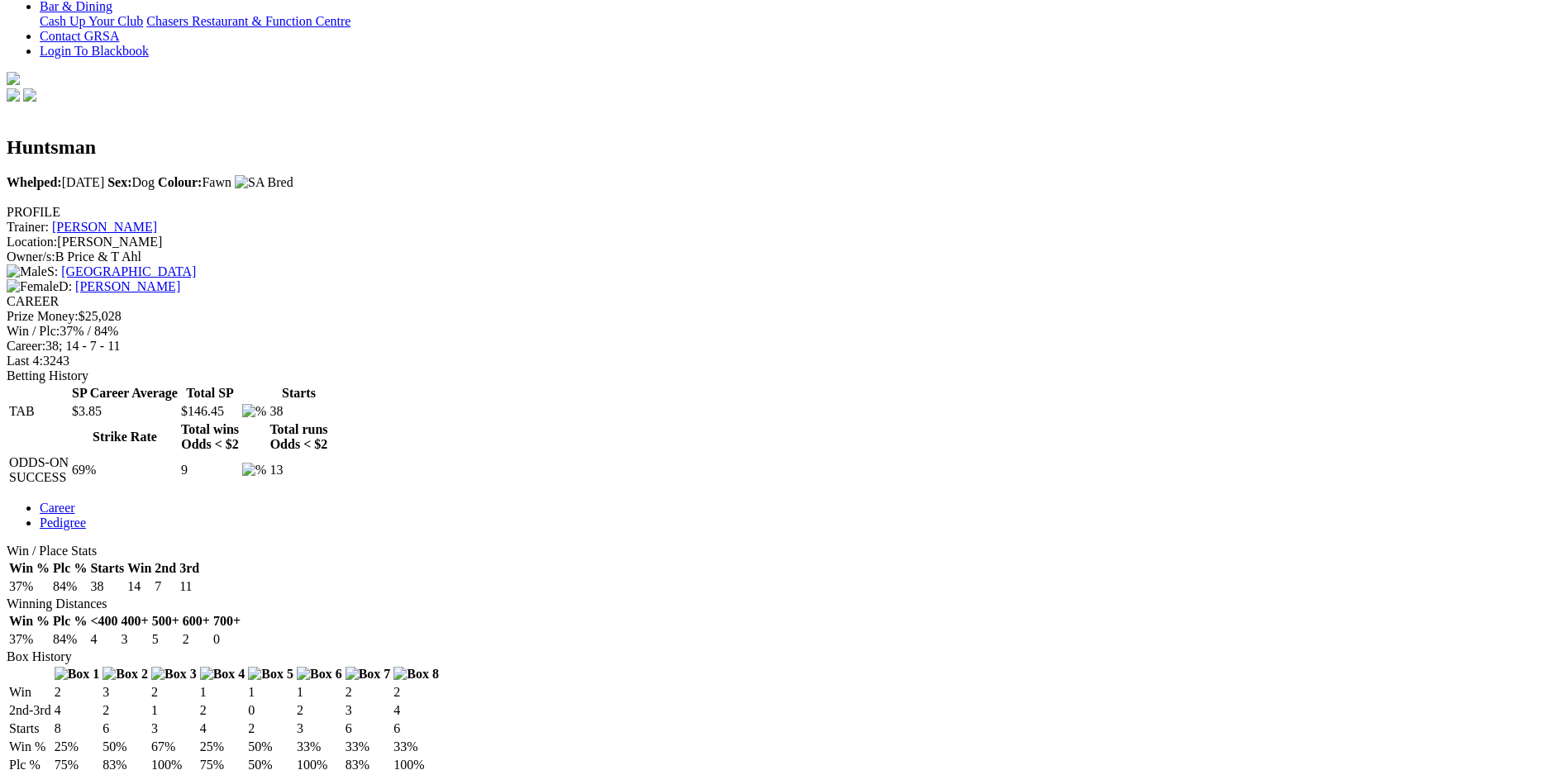
scroll to position [165, 0]
